Goal: Contribute content: Add original content to the website for others to see

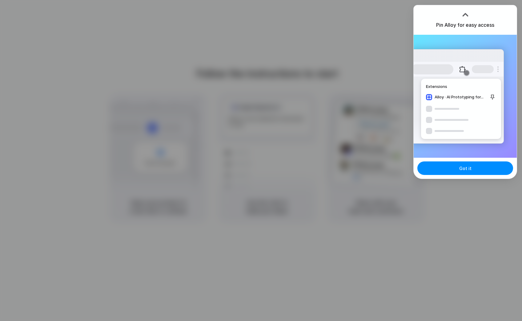
click at [456, 179] on div at bounding box center [261, 160] width 522 height 321
click at [456, 170] on button "Got it" at bounding box center [465, 168] width 96 height 14
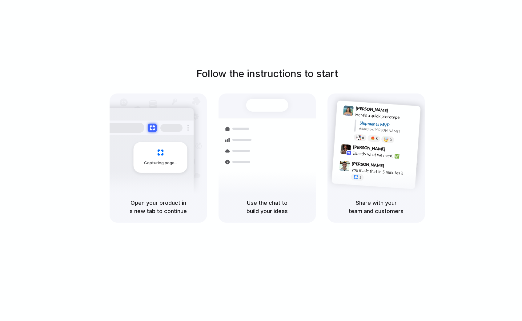
click at [457, 53] on div "Follow the instructions to start Capturing page Open your product in a new tab …" at bounding box center [267, 166] width 534 height 333
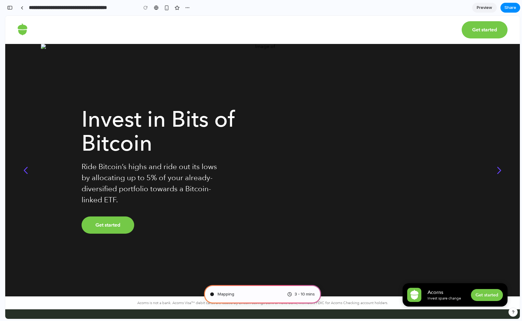
type input "**********"
